Goal: Information Seeking & Learning: Learn about a topic

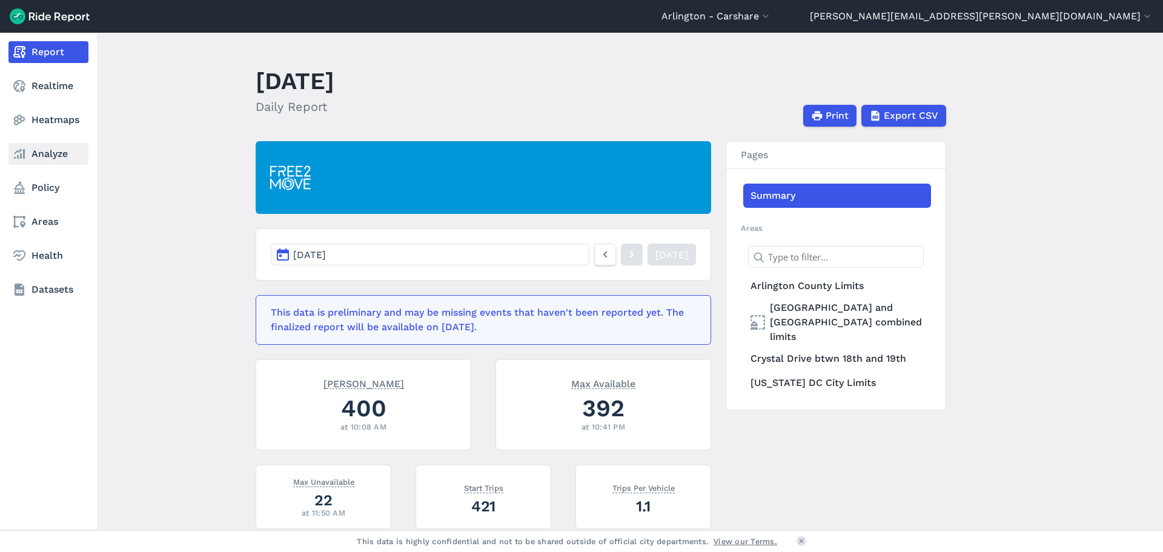
click at [45, 148] on link "Analyze" at bounding box center [48, 154] width 80 height 22
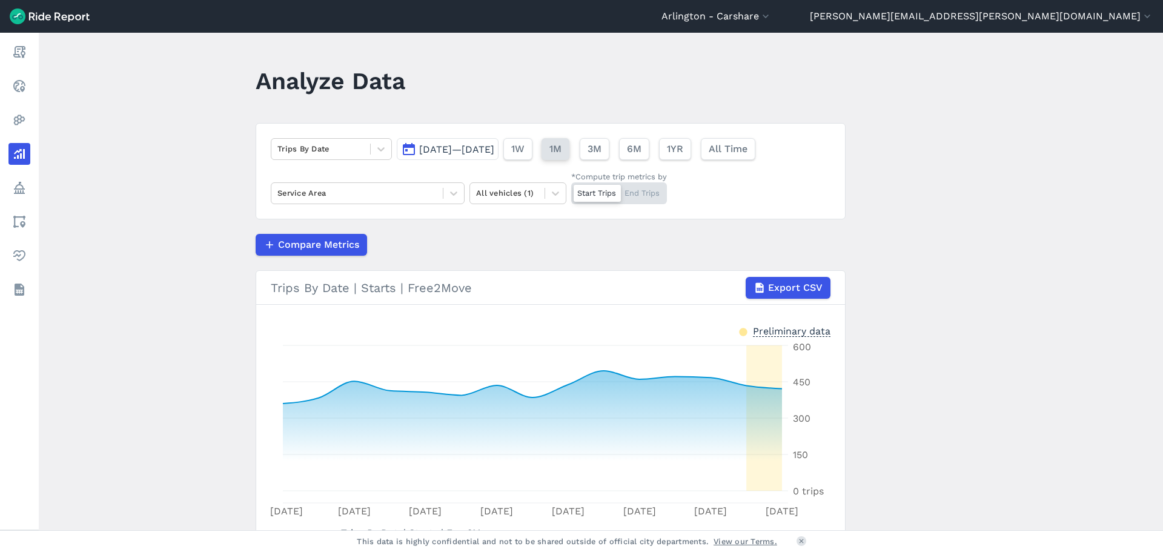
click at [561, 151] on span "1M" at bounding box center [555, 149] width 12 height 15
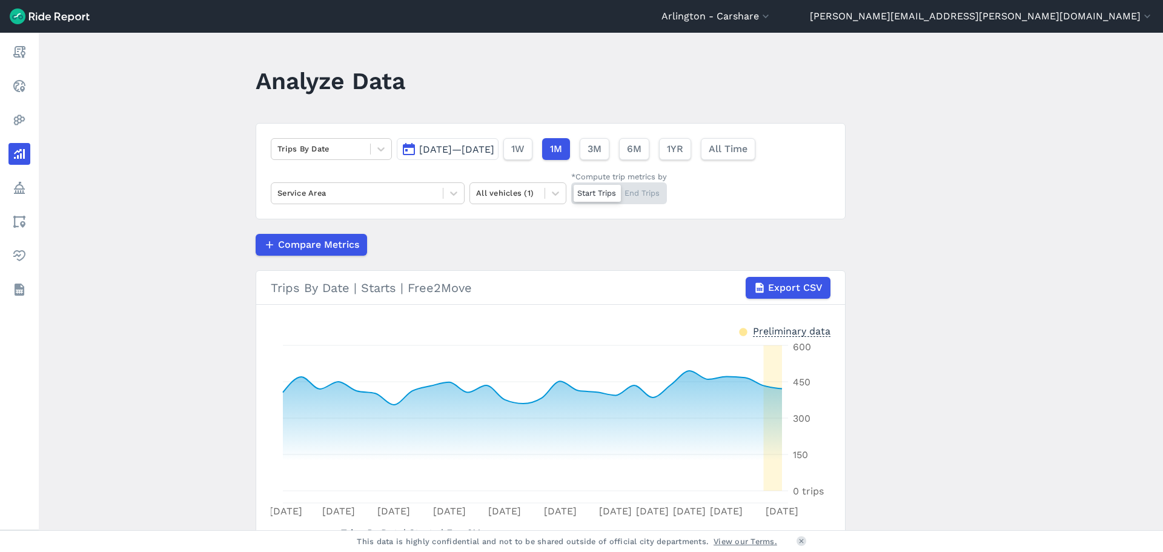
click at [494, 148] on span "[DATE]—[DATE]" at bounding box center [456, 150] width 75 height 12
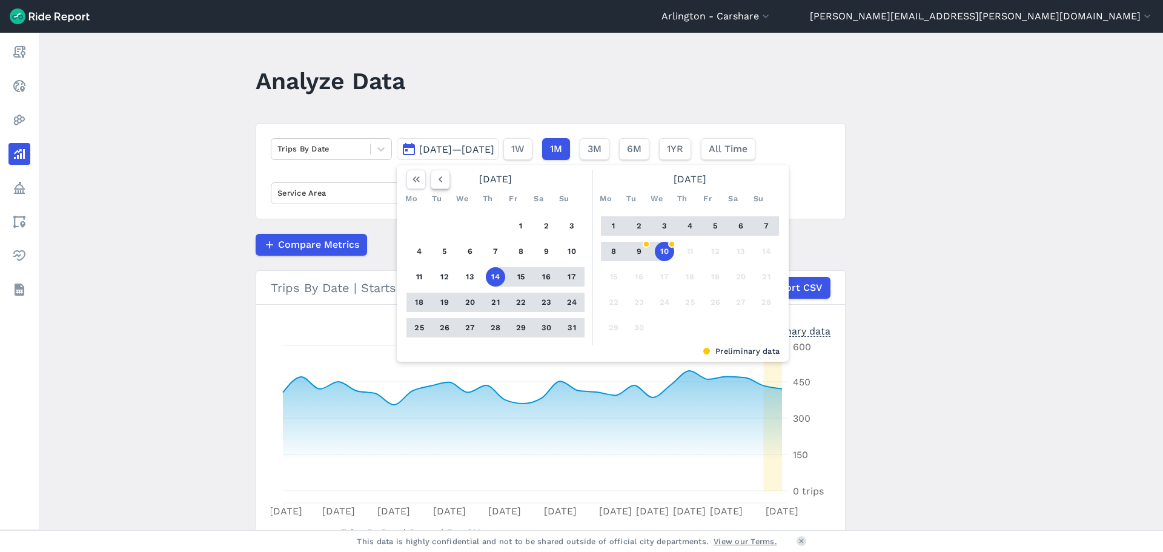
click at [437, 176] on icon "button" at bounding box center [440, 179] width 12 height 12
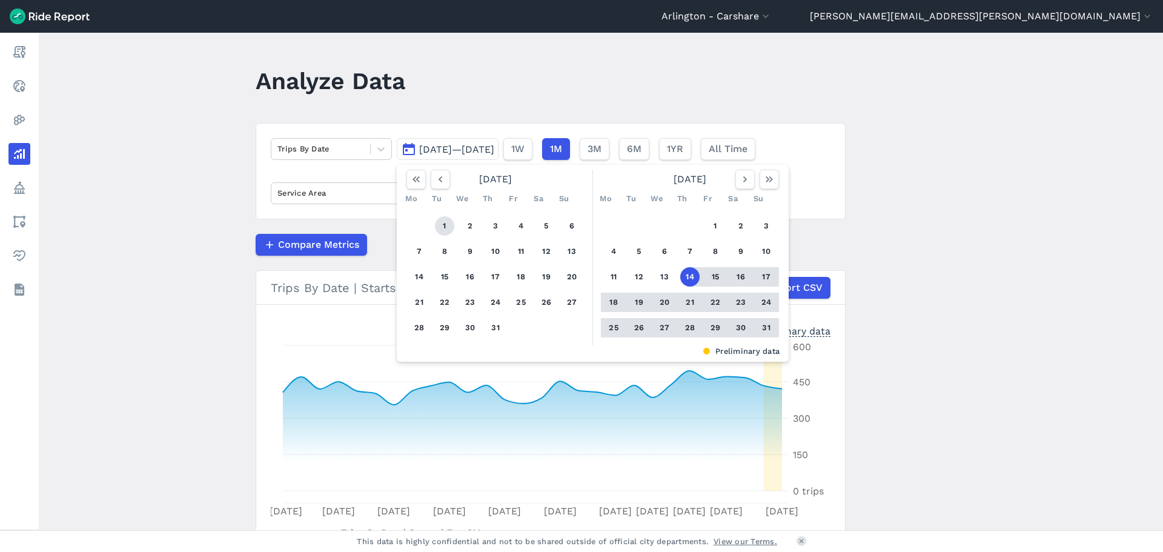
click at [439, 231] on button "1" at bounding box center [444, 225] width 19 height 19
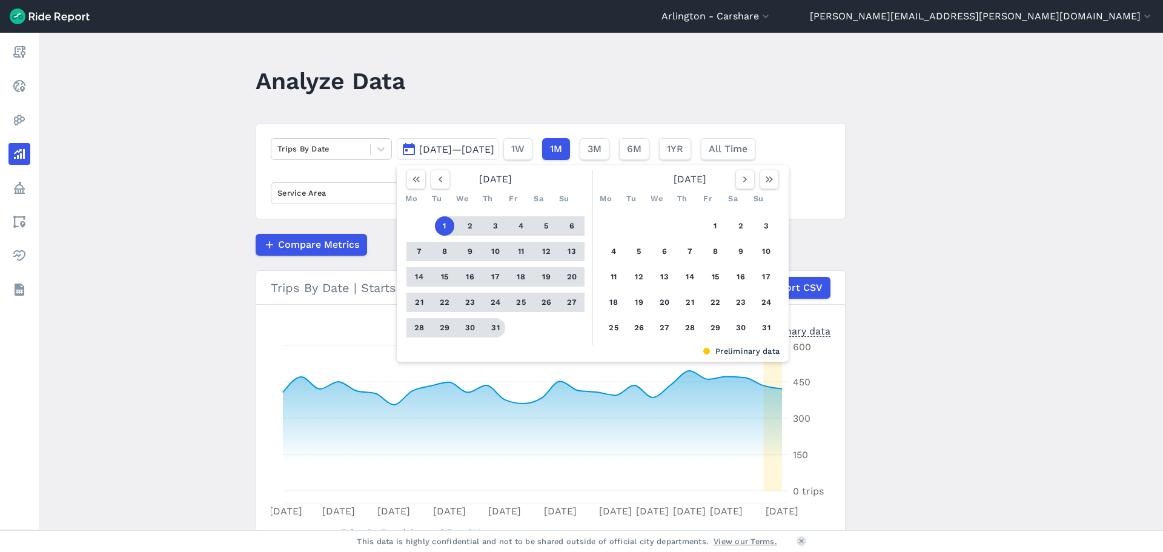
click at [495, 325] on button "31" at bounding box center [495, 327] width 19 height 19
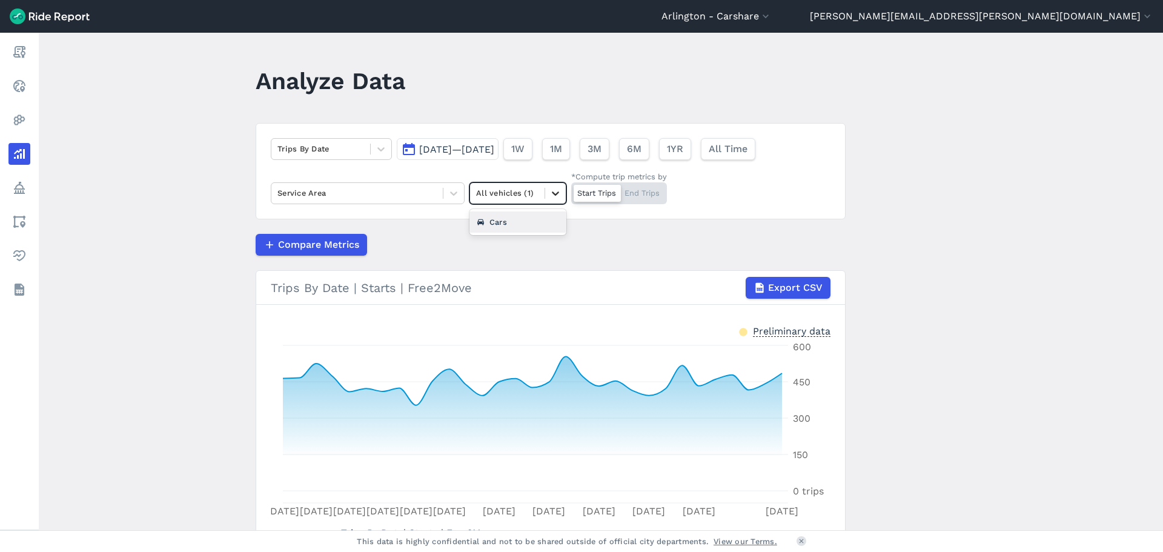
click at [556, 188] on icon at bounding box center [555, 193] width 12 height 12
click at [772, 14] on button "Arlington - Carshare" at bounding box center [716, 16] width 110 height 15
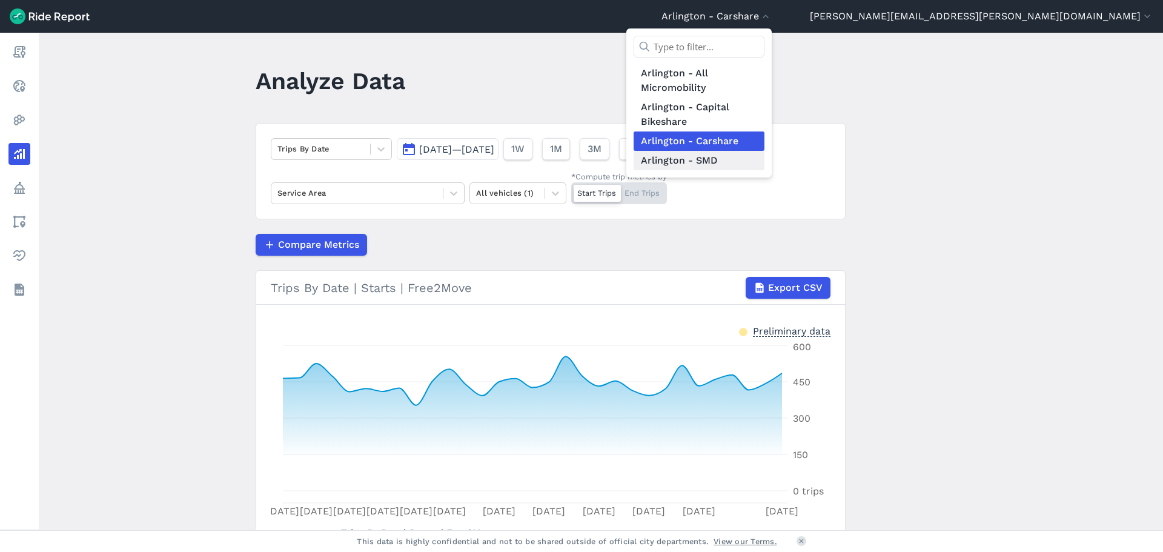
click at [764, 159] on link "Arlington - SMD" at bounding box center [698, 160] width 131 height 19
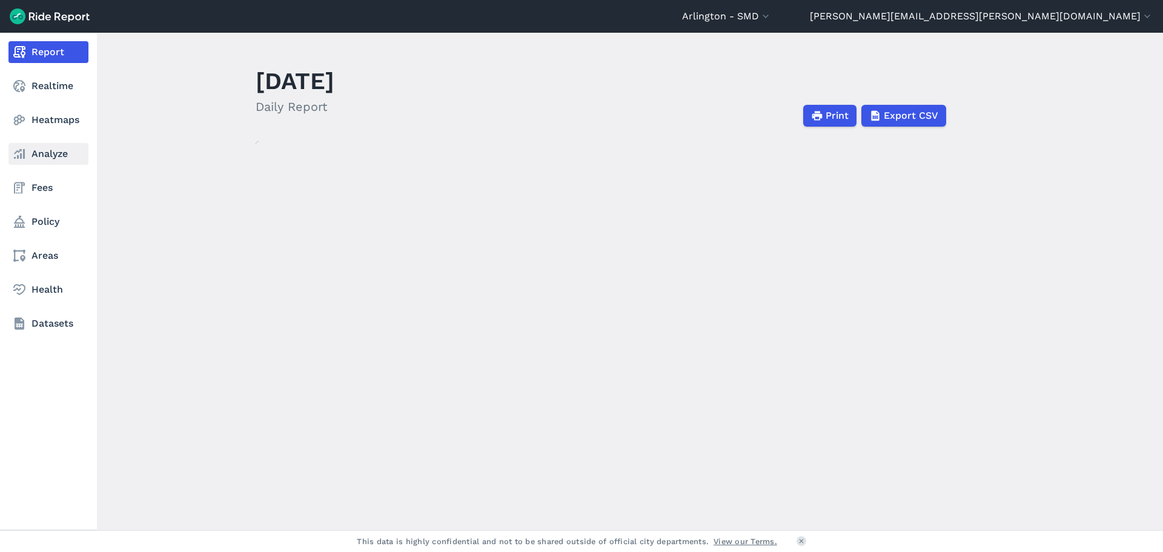
click at [20, 157] on use at bounding box center [19, 154] width 11 height 10
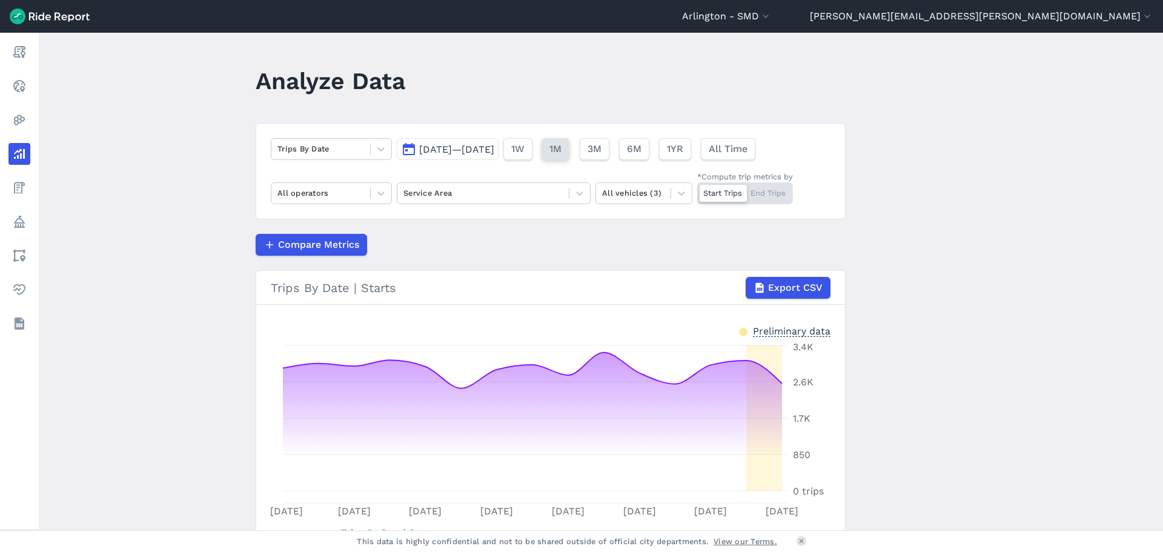
click at [561, 150] on span "1M" at bounding box center [555, 149] width 12 height 15
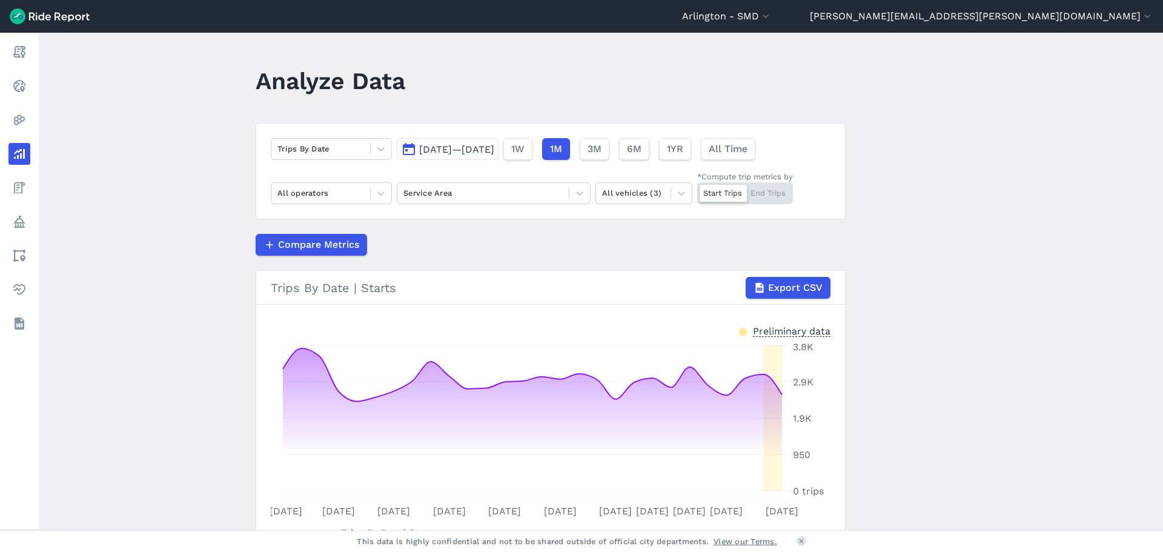
click at [485, 143] on button "[DATE]—[DATE]" at bounding box center [448, 149] width 102 height 22
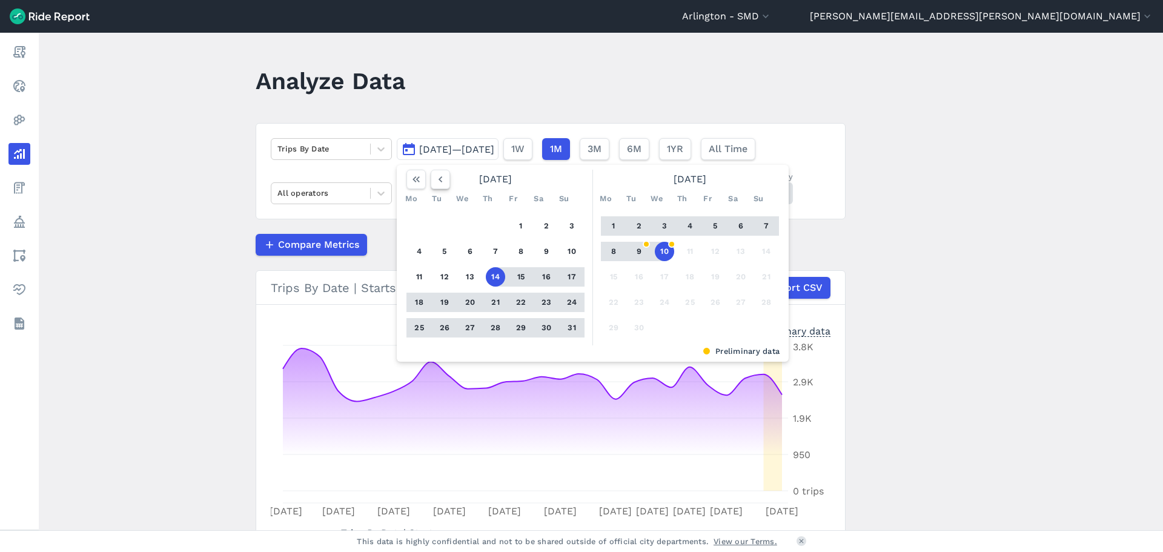
click at [439, 179] on icon "button" at bounding box center [440, 179] width 12 height 12
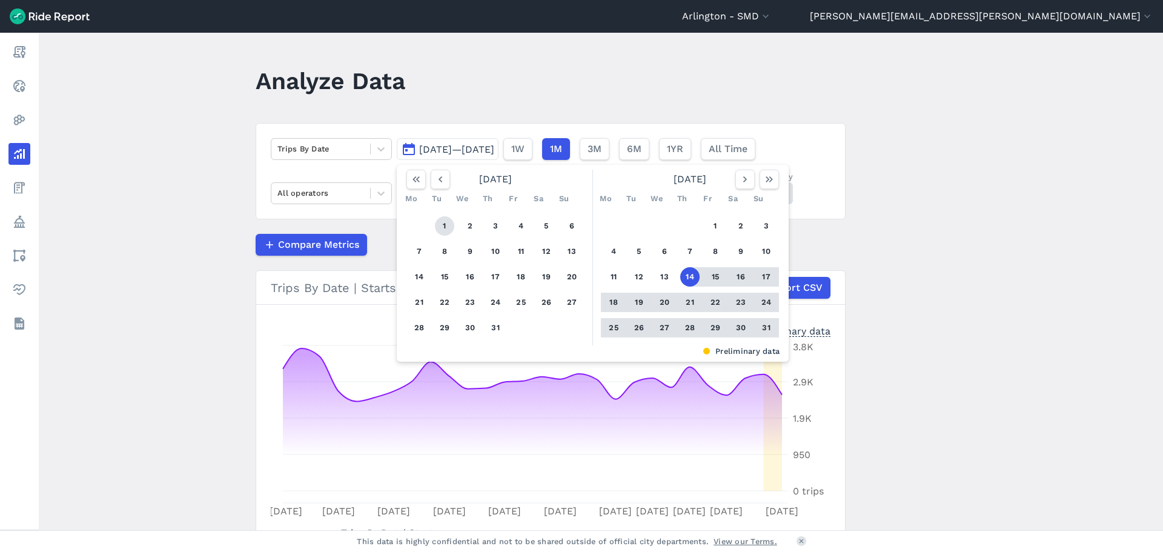
click at [447, 225] on button "1" at bounding box center [444, 225] width 19 height 19
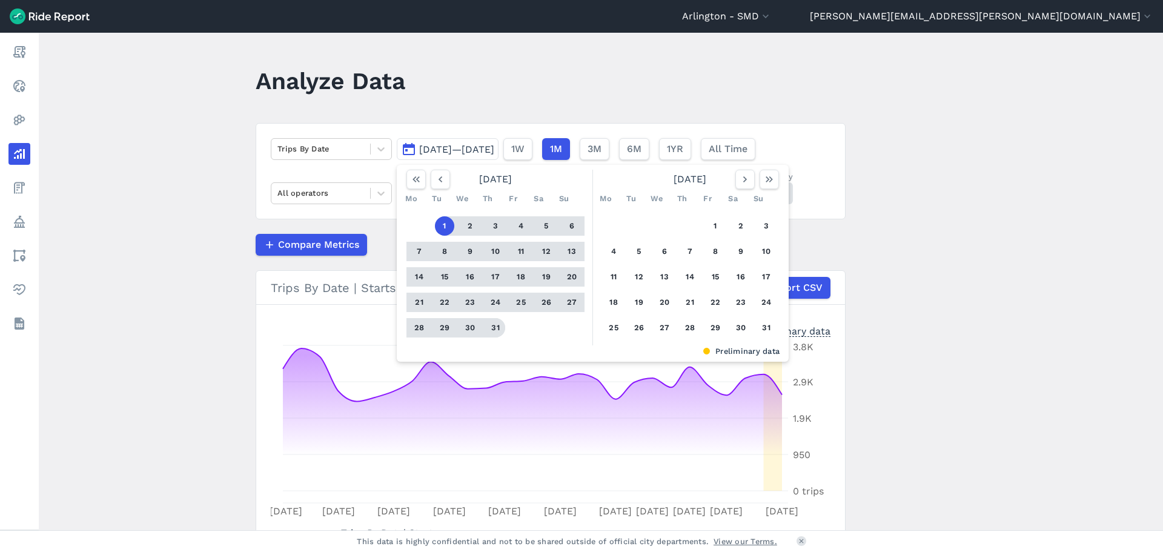
click at [495, 326] on button "31" at bounding box center [495, 327] width 19 height 19
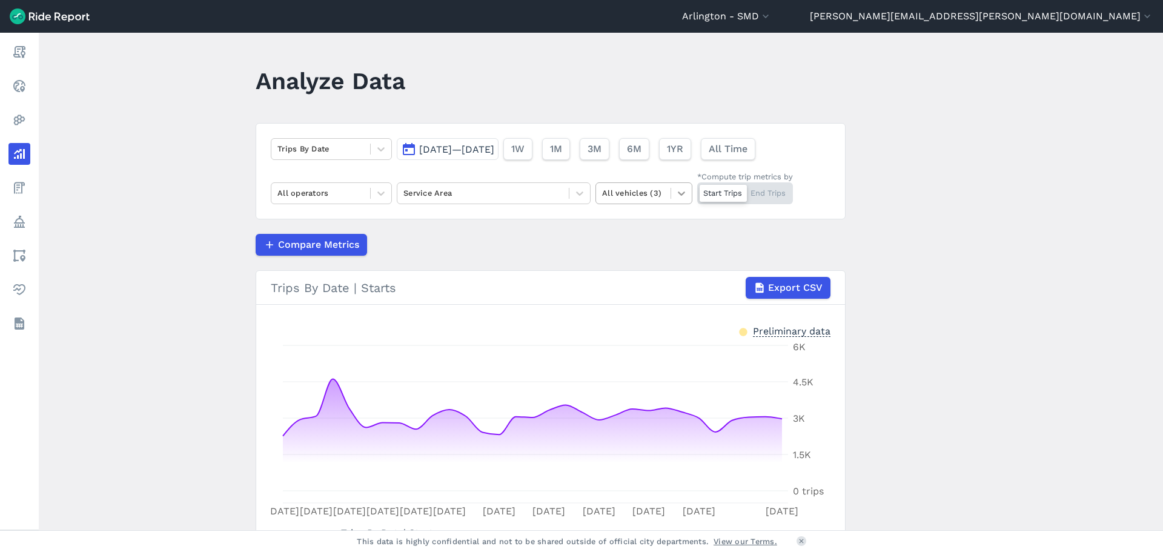
click at [675, 191] on icon at bounding box center [681, 193] width 12 height 12
click at [615, 221] on div "E-Bikes" at bounding box center [643, 221] width 97 height 21
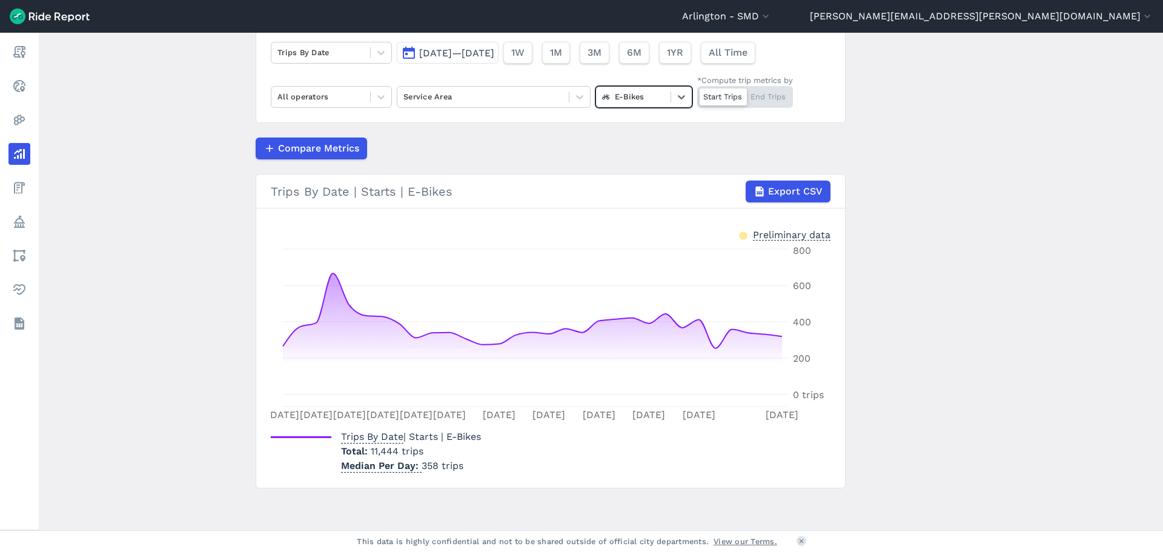
scroll to position [98, 0]
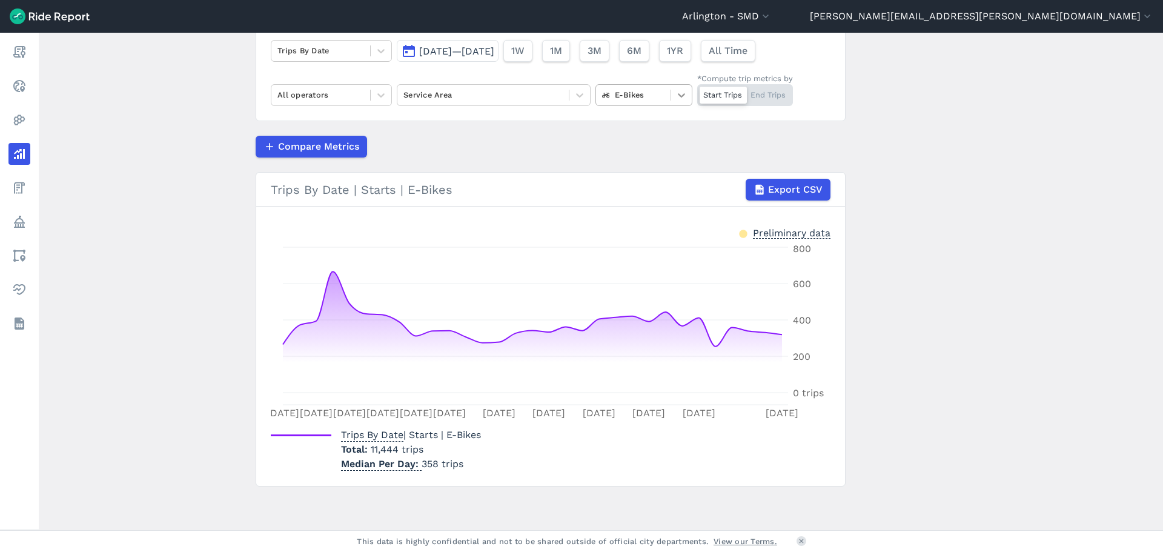
click at [678, 96] on icon at bounding box center [681, 95] width 7 height 4
click at [636, 165] on div "Scooters" at bounding box center [643, 166] width 97 height 21
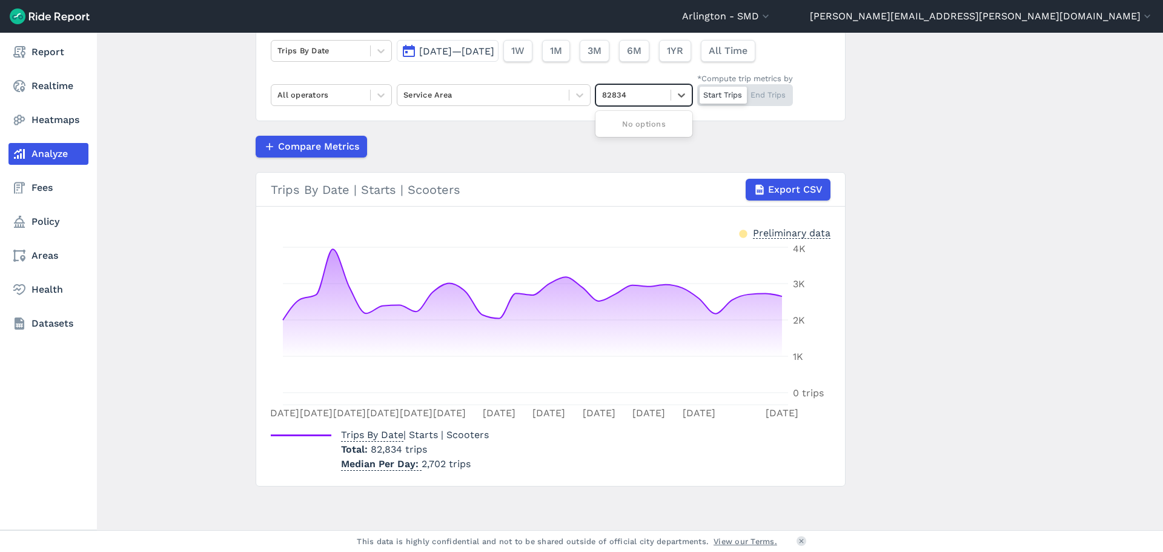
type input "82834"
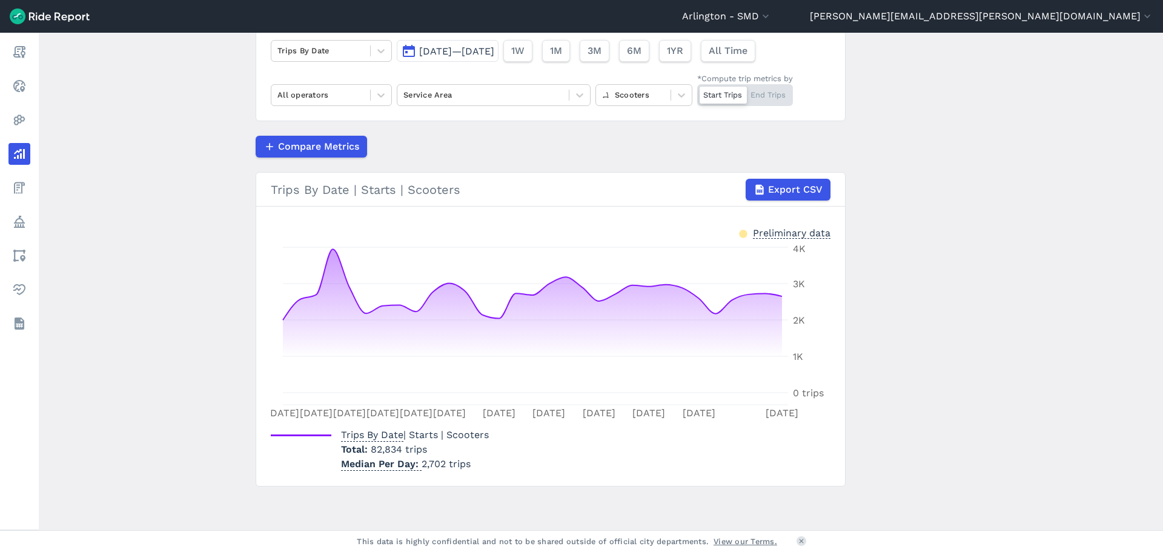
click at [469, 51] on span "[DATE]—[DATE]" at bounding box center [456, 51] width 75 height 12
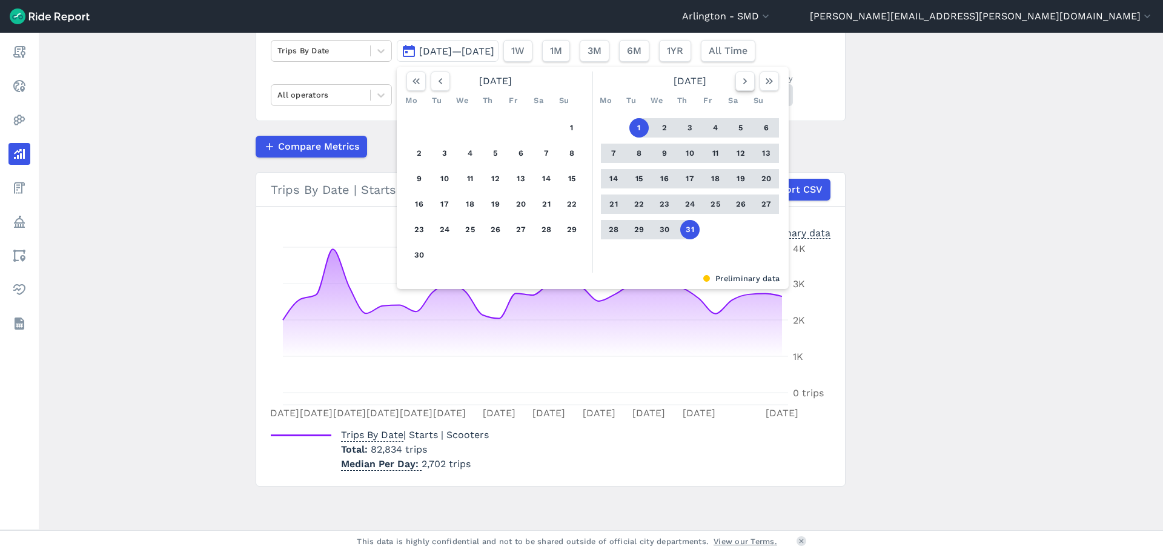
click at [745, 83] on icon "button" at bounding box center [745, 81] width 12 height 12
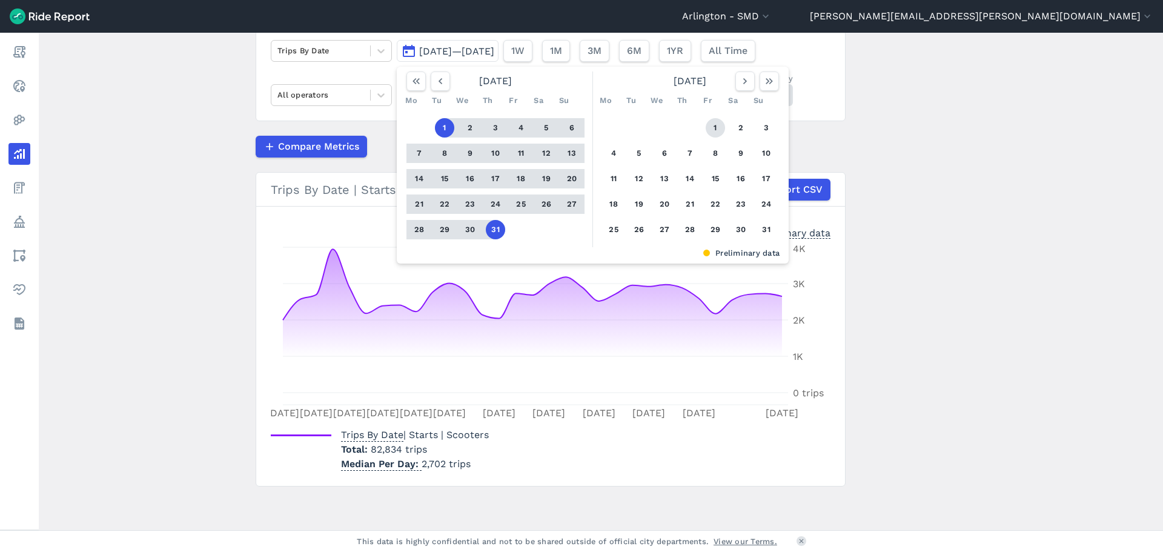
click at [717, 124] on button "1" at bounding box center [715, 127] width 19 height 19
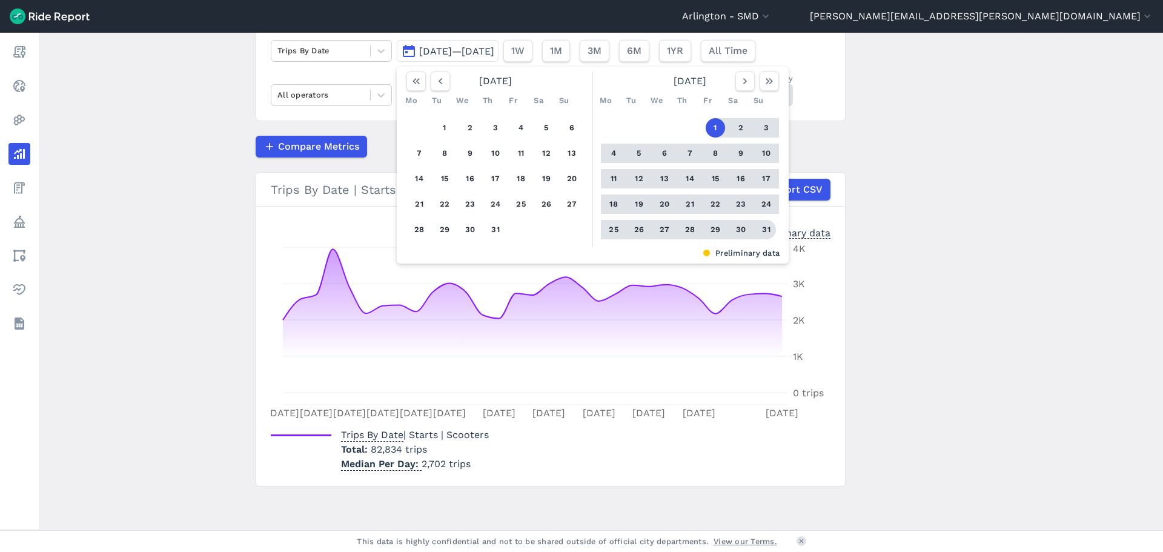
click at [769, 228] on button "31" at bounding box center [765, 229] width 19 height 19
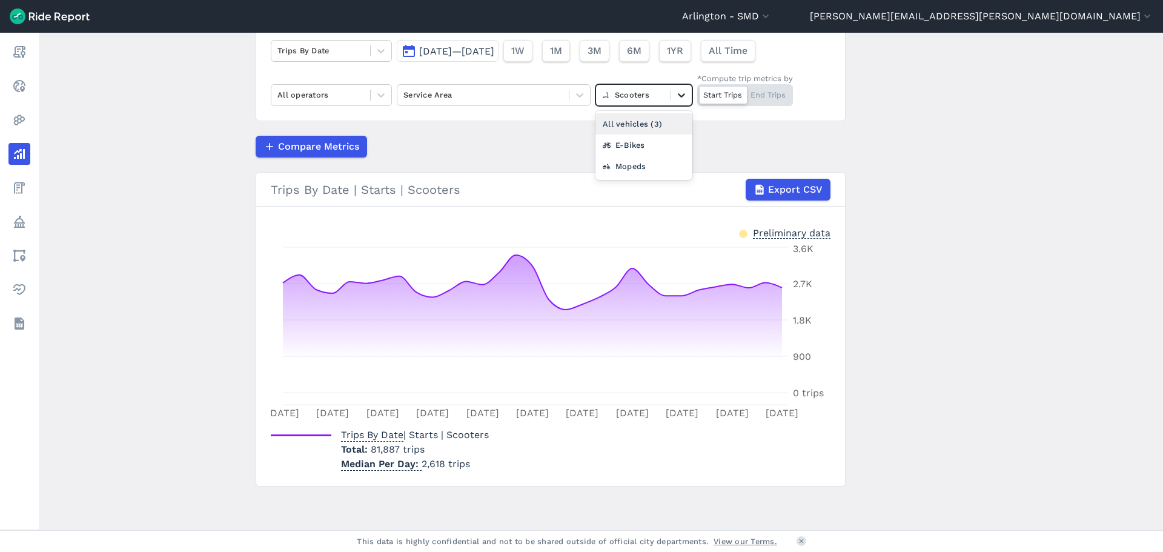
click at [680, 96] on icon at bounding box center [681, 95] width 7 height 4
click at [629, 141] on div "E-Bikes" at bounding box center [643, 144] width 97 height 21
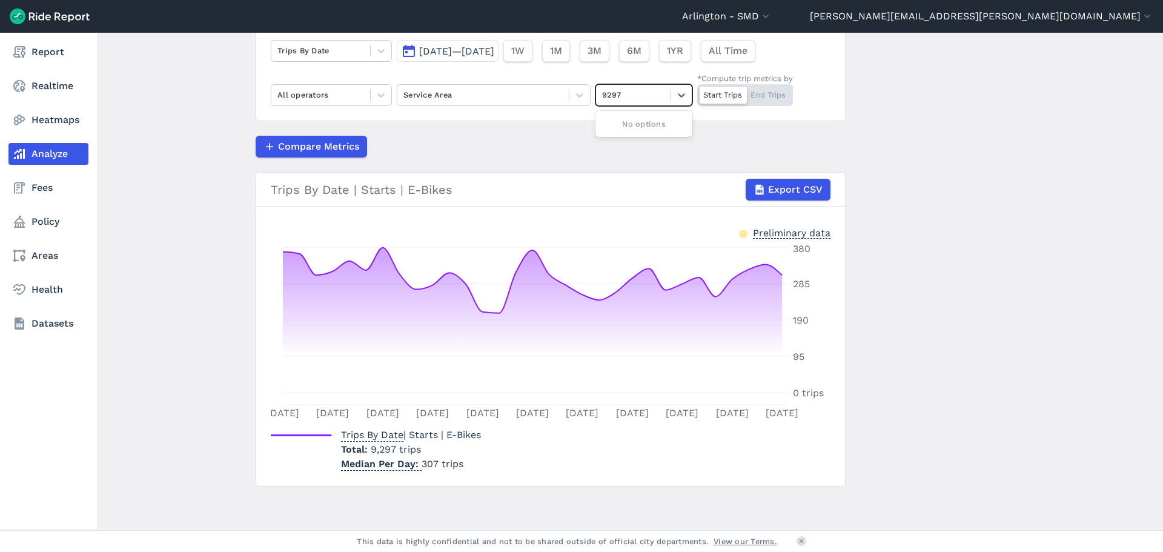
type input "9297"
